Goal: Find specific page/section: Find specific page/section

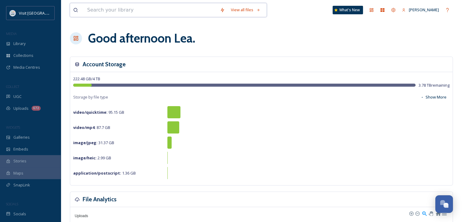
click at [129, 8] on input at bounding box center [150, 9] width 133 height 13
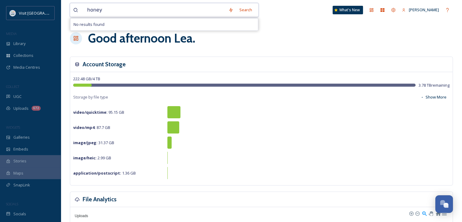
type input "honey"
click at [160, 12] on input "honey" at bounding box center [154, 9] width 141 height 13
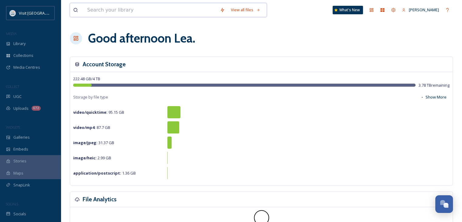
click at [141, 10] on input at bounding box center [150, 9] width 133 height 13
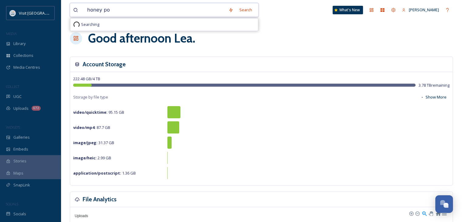
type input "honey pot"
drag, startPoint x: 257, startPoint y: 51, endPoint x: 186, endPoint y: 48, distance: 70.6
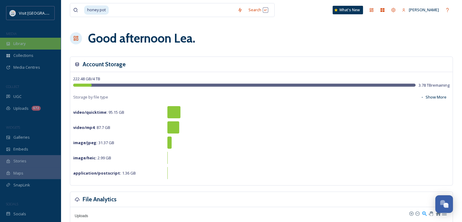
click at [26, 42] on div "Library" at bounding box center [30, 44] width 61 height 12
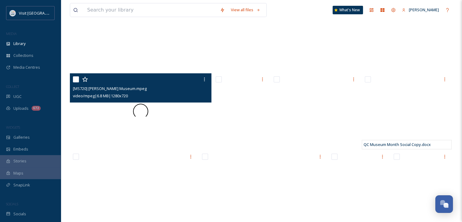
scroll to position [182, 0]
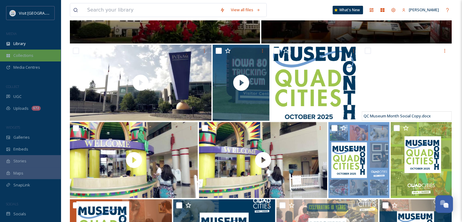
click at [5, 55] on div "Collections" at bounding box center [30, 56] width 61 height 12
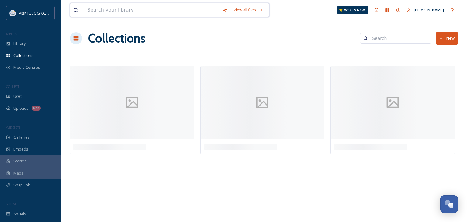
click at [90, 10] on input at bounding box center [151, 9] width 135 height 13
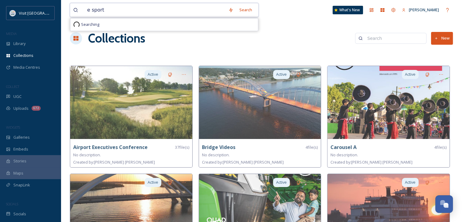
type input "e sports"
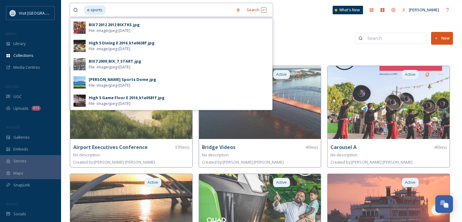
drag, startPoint x: 109, startPoint y: 8, endPoint x: 87, endPoint y: 12, distance: 22.5
click at [87, 12] on div "e sports" at bounding box center [158, 9] width 149 height 13
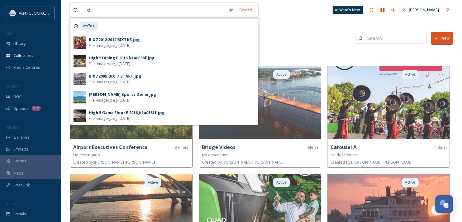
type input "e"
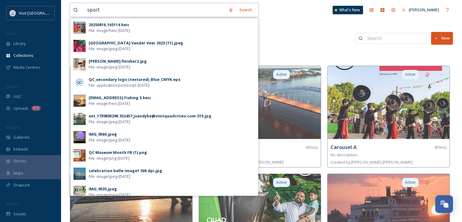
type input "sports"
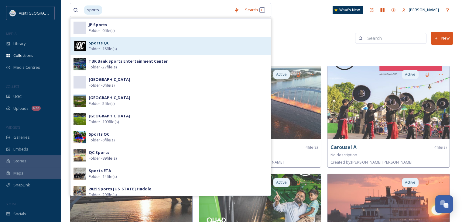
click at [115, 49] on span "Folder - 16 file(s)" at bounding box center [103, 49] width 28 height 6
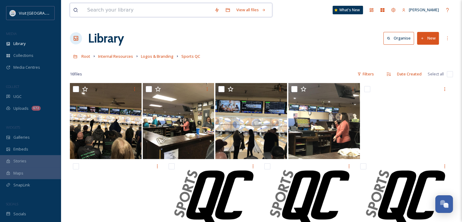
click at [170, 15] on input at bounding box center [147, 9] width 127 height 13
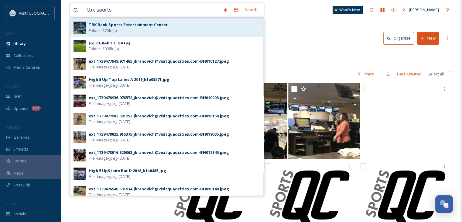
type input "tbk sports"
click at [140, 25] on strong "TBK Bank Sports Entertainment Center" at bounding box center [128, 24] width 79 height 5
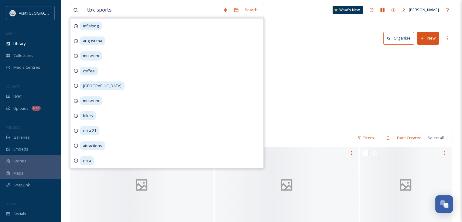
click at [297, 44] on div "Library Organise New" at bounding box center [261, 38] width 383 height 18
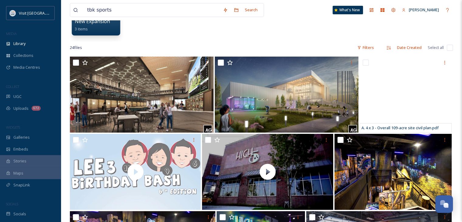
scroll to position [61, 0]
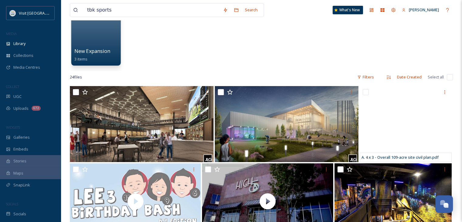
click at [89, 41] on div at bounding box center [96, 35] width 50 height 62
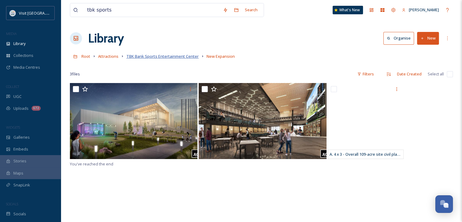
click at [158, 54] on span "TBK Bank Sports Entertainment Center" at bounding box center [162, 55] width 72 height 5
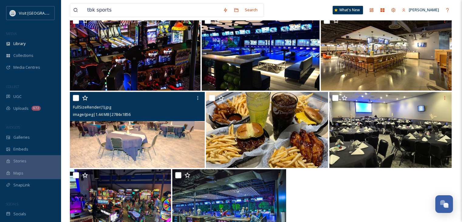
scroll to position [550, 0]
